Goal: Task Accomplishment & Management: Manage account settings

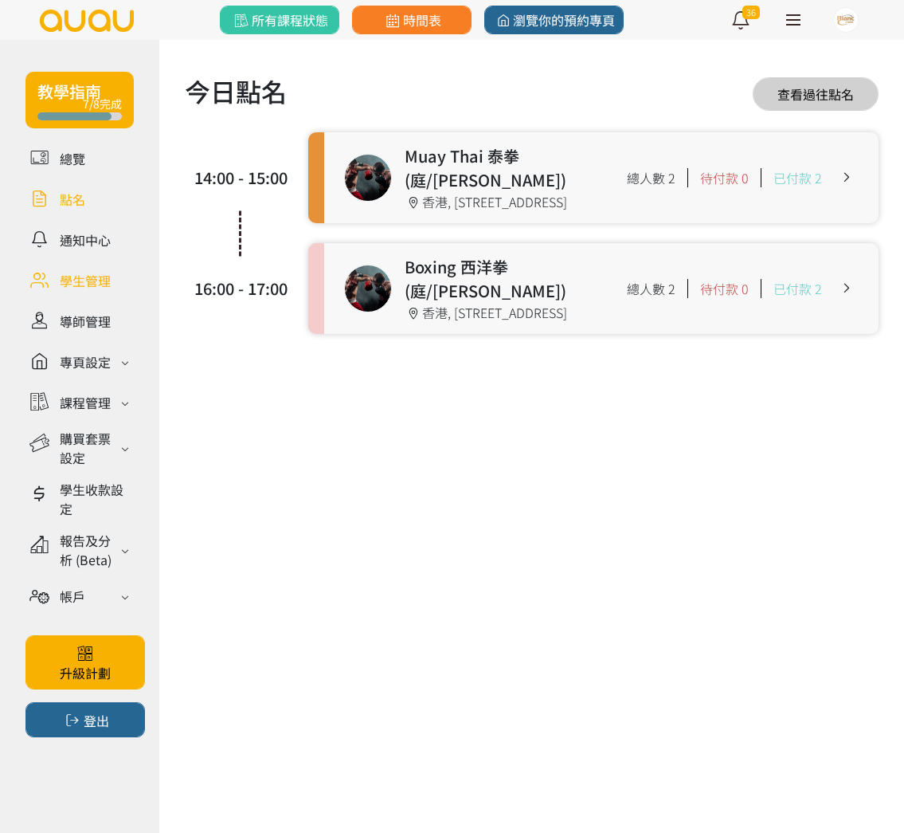
click at [118, 280] on link at bounding box center [79, 280] width 108 height 28
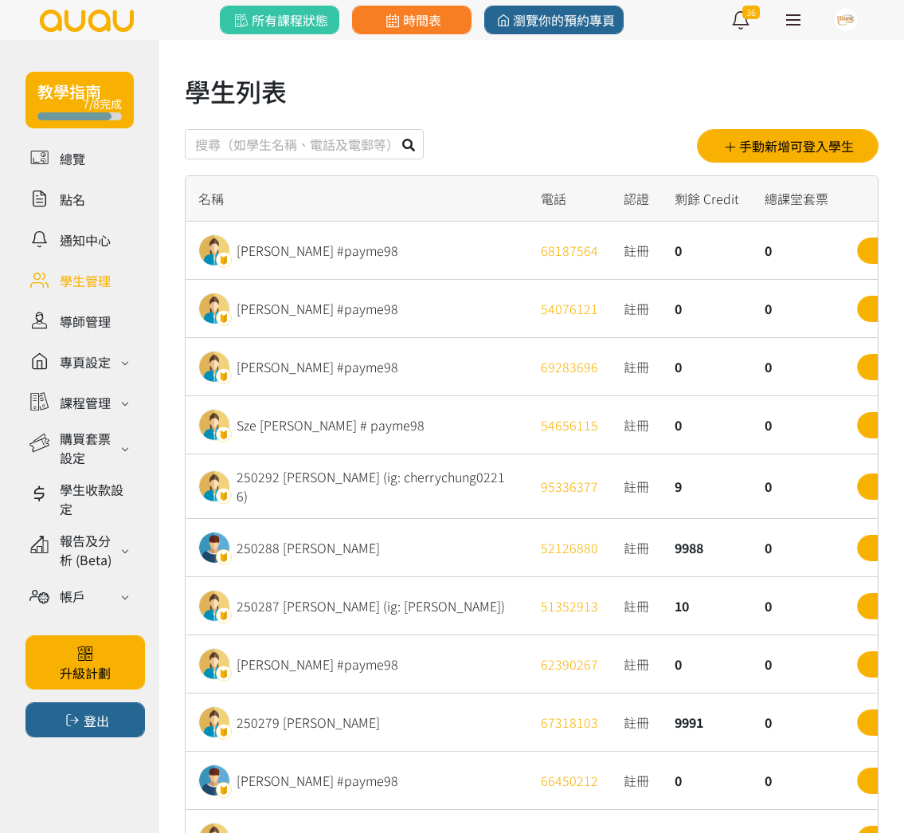
click at [368, 149] on input "text" at bounding box center [304, 144] width 239 height 30
type input "1"
type input "221395"
click at [394, 129] on button at bounding box center [409, 144] width 30 height 30
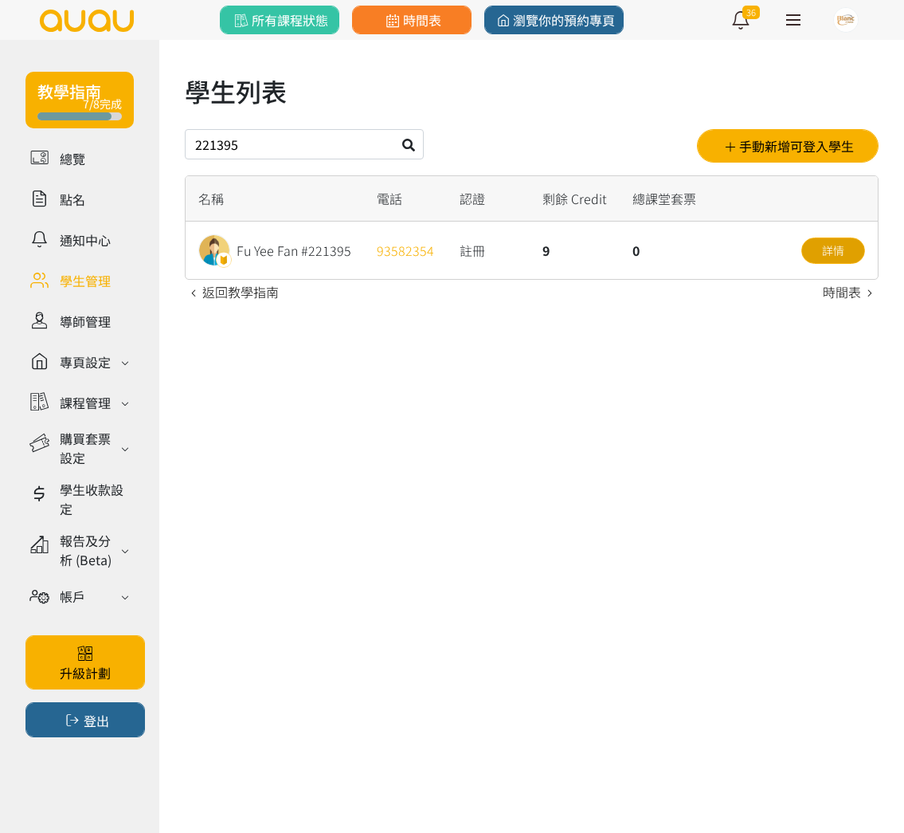
click at [830, 238] on link "詳情" at bounding box center [834, 250] width 64 height 26
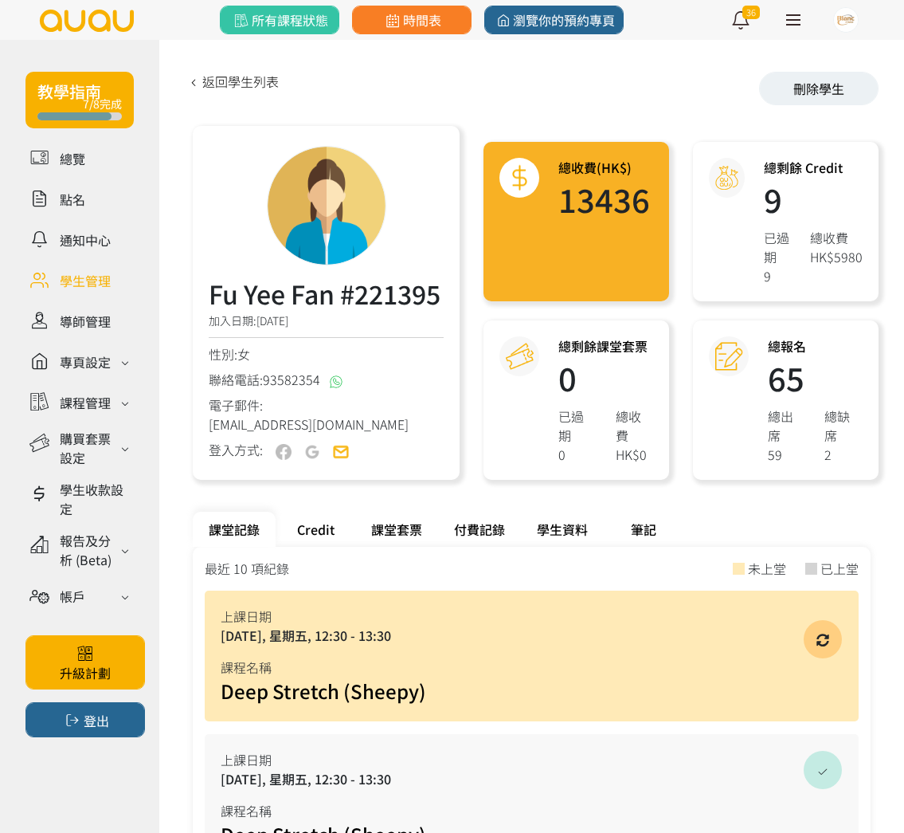
click at [316, 530] on div "Credit" at bounding box center [316, 529] width 80 height 35
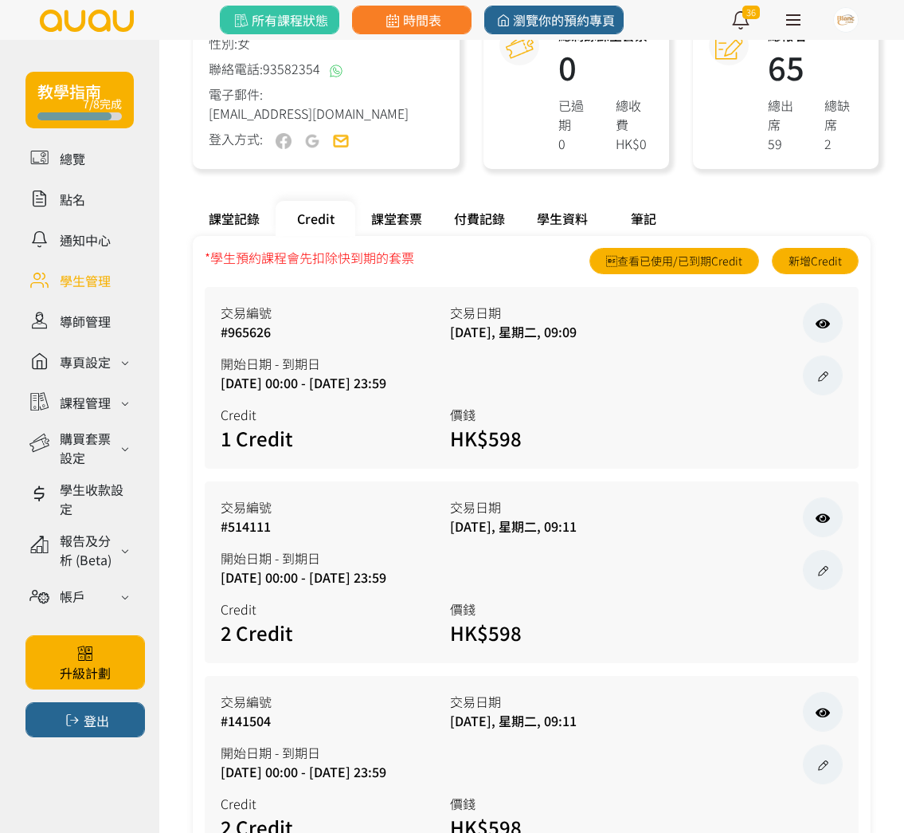
scroll to position [319, 0]
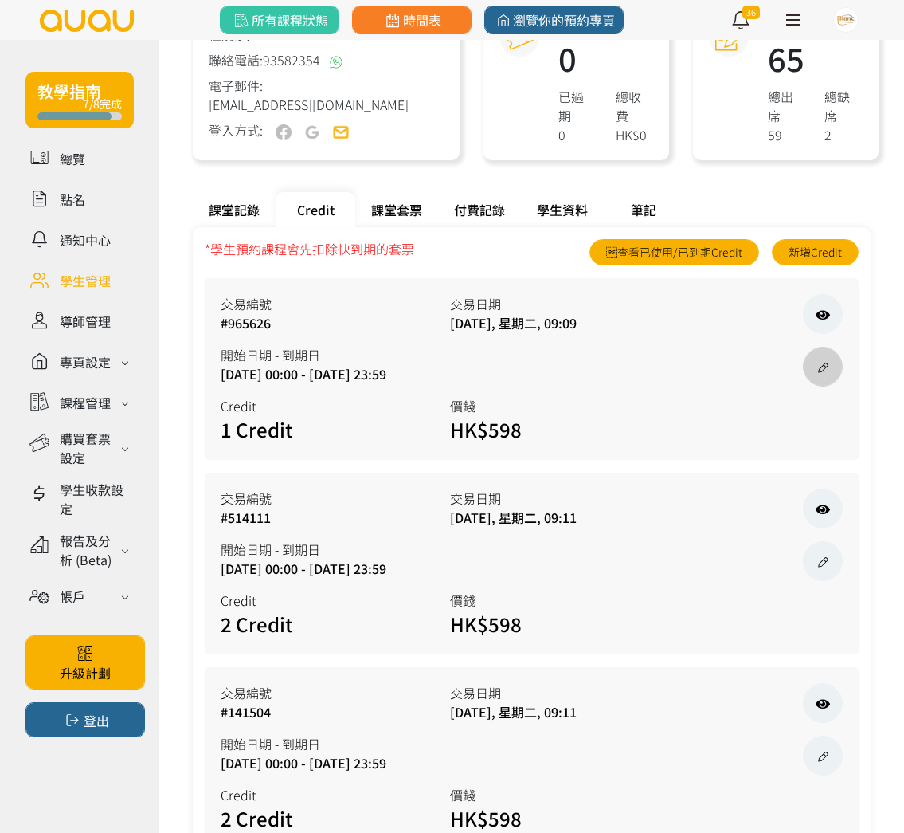
click at [821, 360] on link at bounding box center [823, 367] width 40 height 40
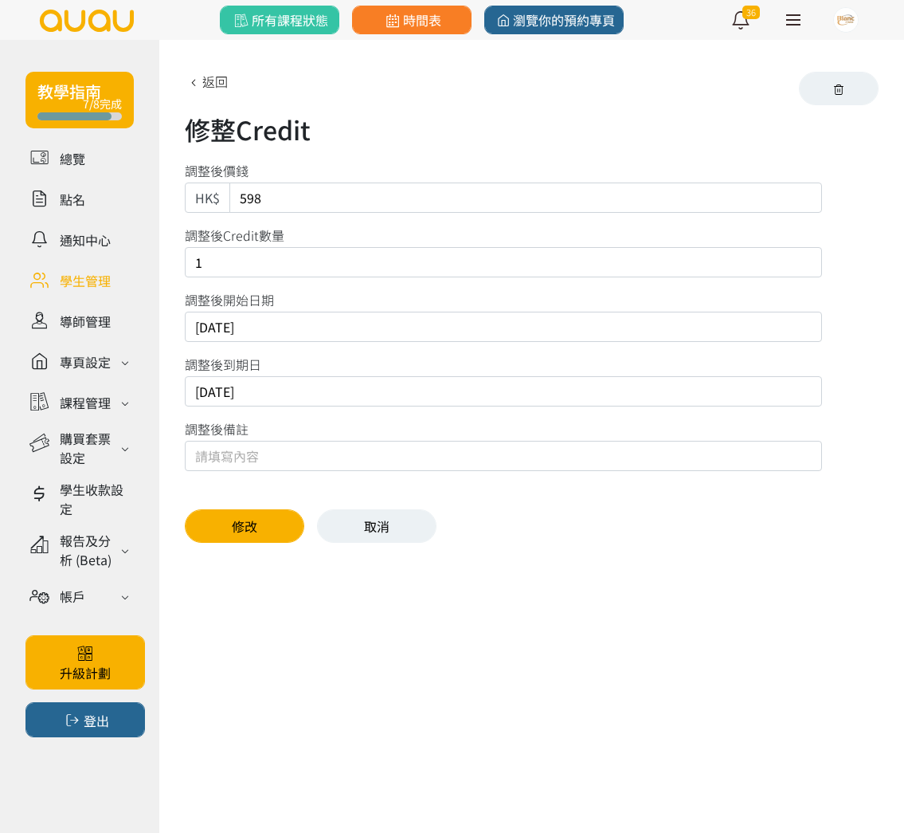
click at [421, 265] on input "1" at bounding box center [503, 262] width 637 height 30
type input "2"
click at [251, 522] on button "修改" at bounding box center [245, 525] width 120 height 33
